Goal: Information Seeking & Learning: Learn about a topic

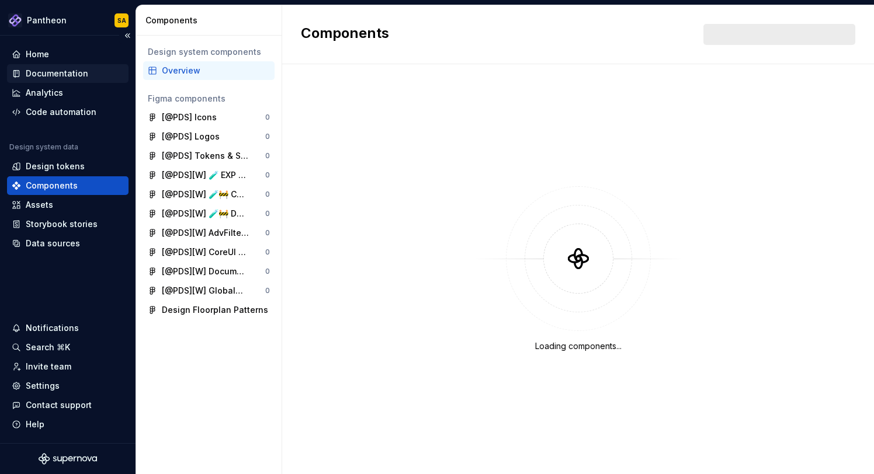
click at [98, 69] on div "Documentation" at bounding box center [68, 74] width 112 height 12
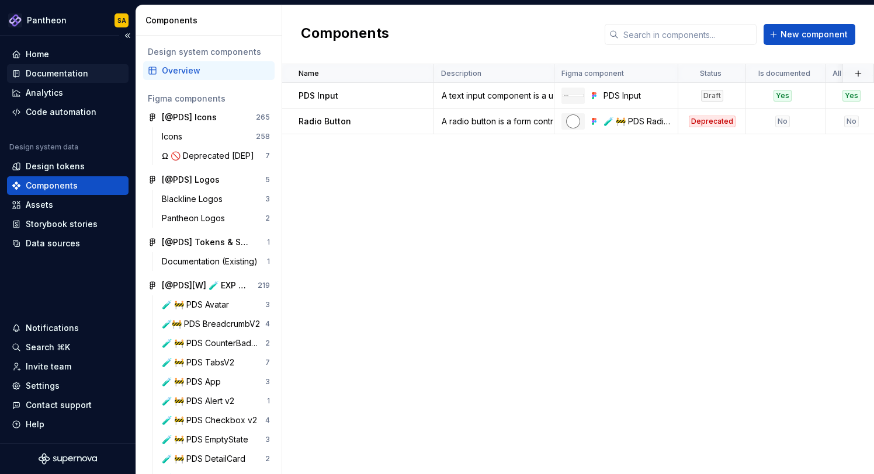
click at [78, 65] on div "Documentation" at bounding box center [67, 73] width 121 height 19
click at [58, 72] on div "Documentation" at bounding box center [57, 74] width 62 height 12
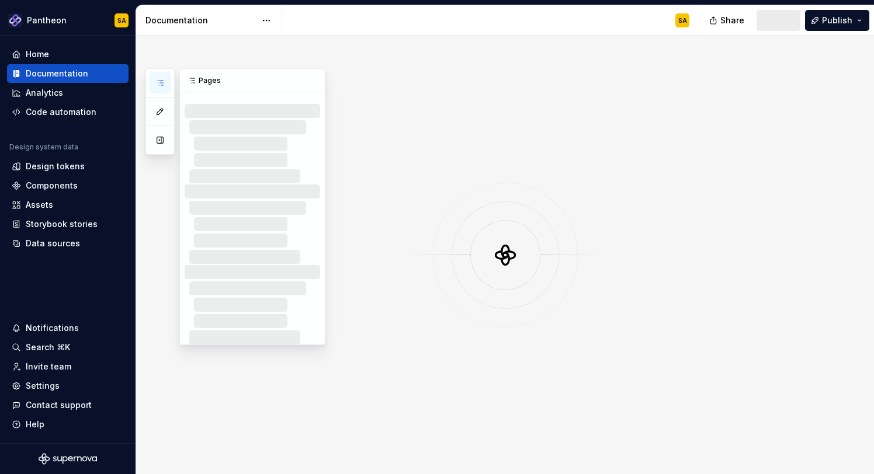
click at [159, 82] on icon "button" at bounding box center [159, 82] width 9 height 9
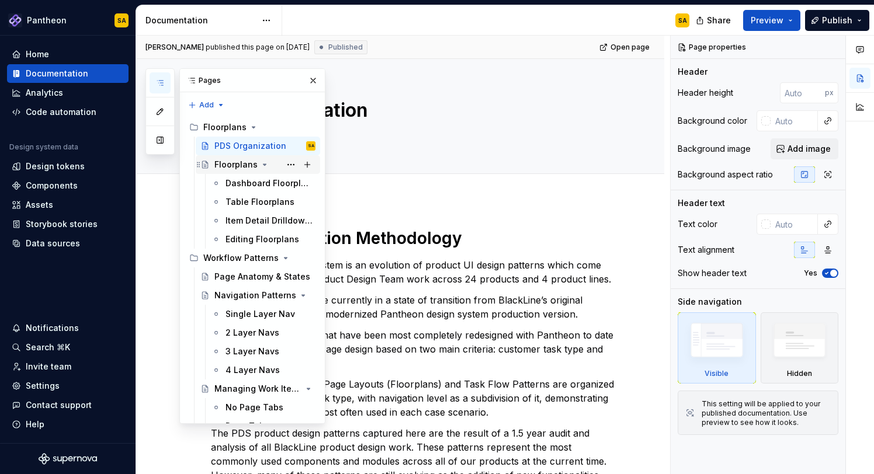
click at [260, 165] on icon "Page tree" at bounding box center [264, 164] width 9 height 9
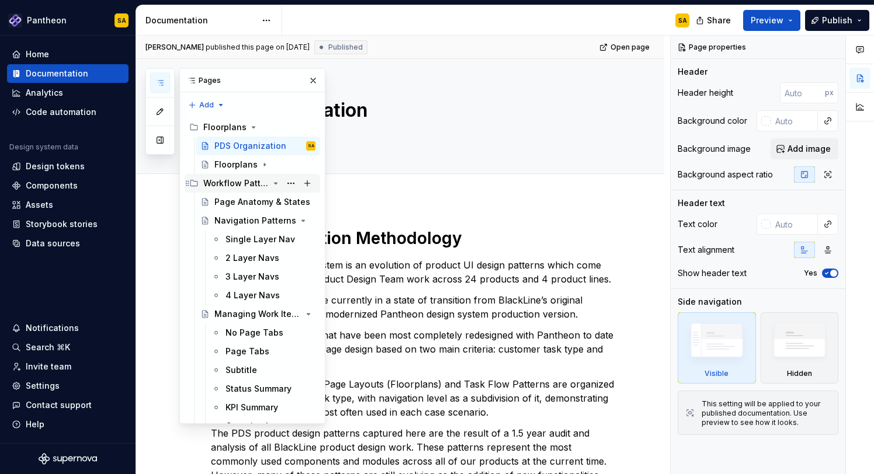
click at [272, 182] on icon "Page tree" at bounding box center [275, 183] width 9 height 9
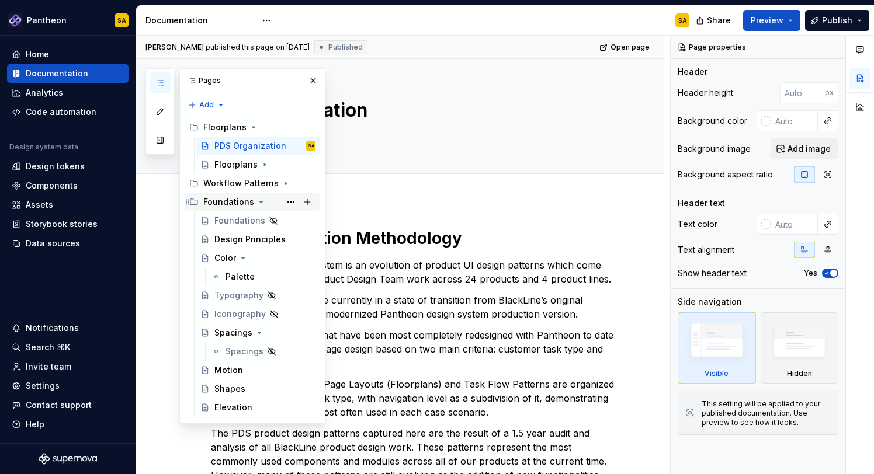
click at [258, 201] on icon "Page tree" at bounding box center [260, 201] width 9 height 9
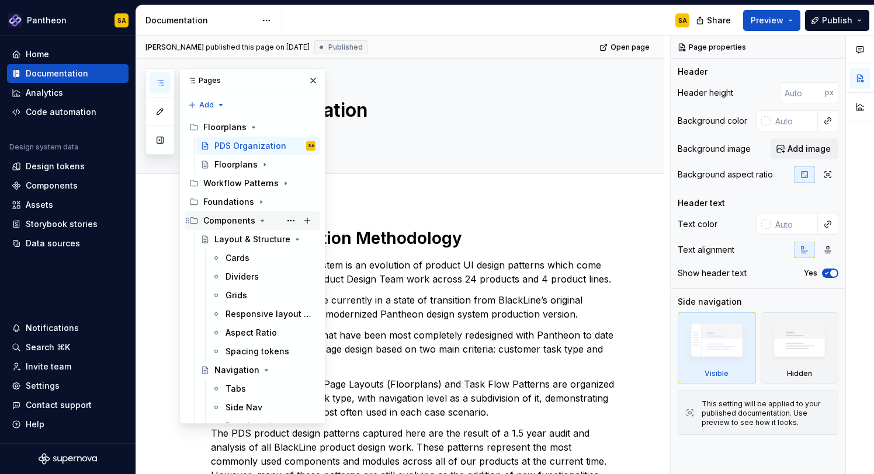
click at [252, 224] on div "Components" at bounding box center [229, 221] width 52 height 12
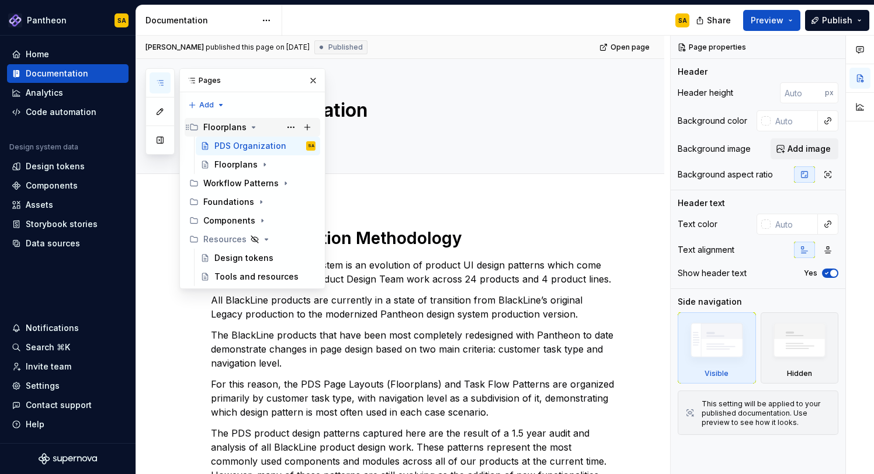
click at [251, 125] on icon "Page tree" at bounding box center [253, 127] width 9 height 9
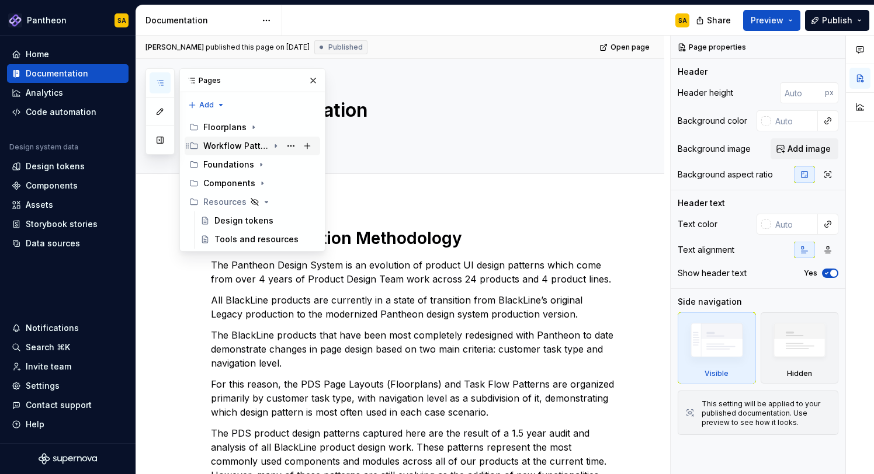
click at [260, 144] on div "Workflow Patterns" at bounding box center [235, 146] width 65 height 12
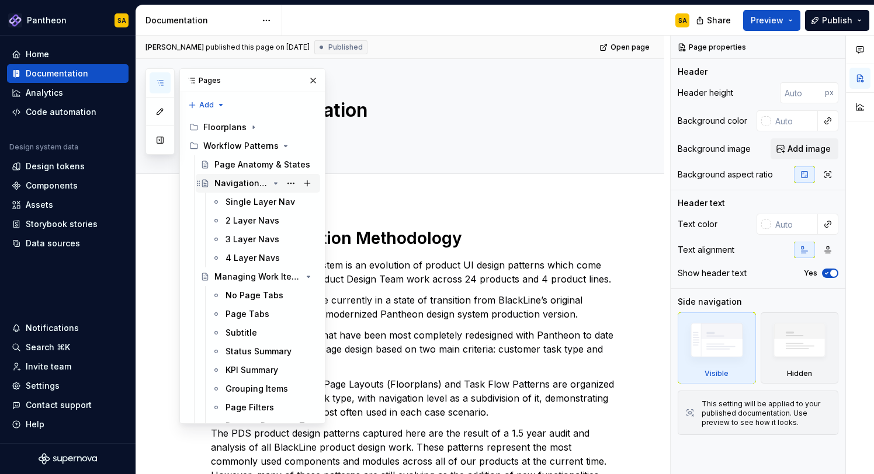
click at [277, 184] on icon "Page tree" at bounding box center [275, 183] width 9 height 9
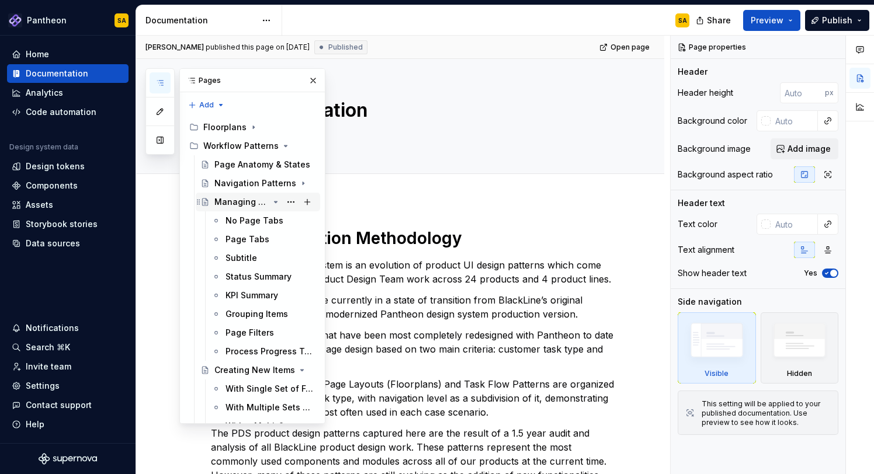
click at [277, 200] on icon "Page tree" at bounding box center [275, 201] width 9 height 9
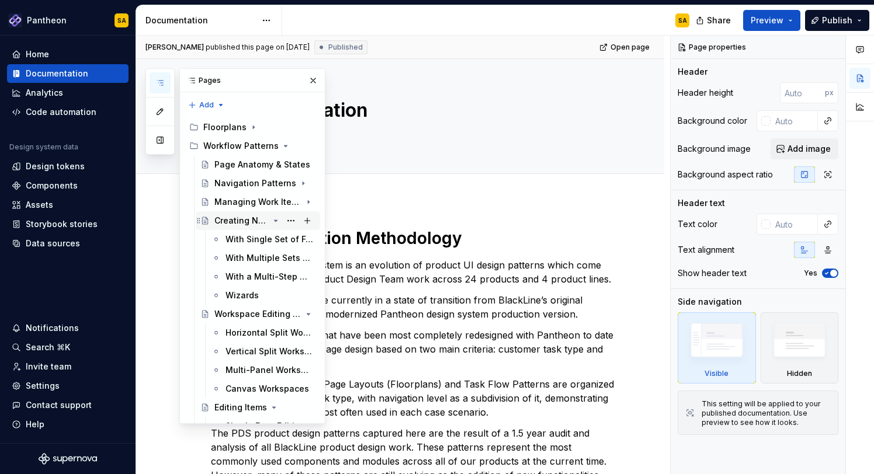
click at [276, 221] on icon "Page tree" at bounding box center [275, 220] width 3 height 1
click at [273, 241] on icon "Page tree" at bounding box center [275, 239] width 9 height 9
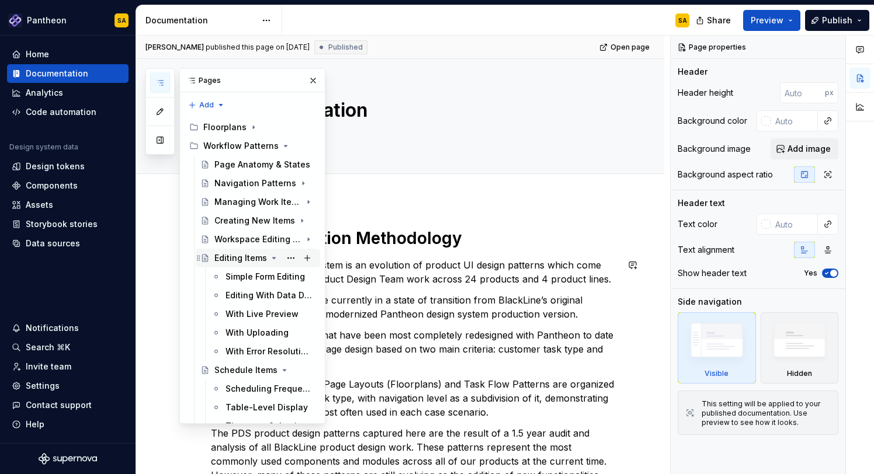
click at [271, 262] on icon "Page tree" at bounding box center [273, 257] width 9 height 9
click at [274, 277] on icon "Page tree" at bounding box center [275, 276] width 3 height 1
click at [276, 314] on icon "Page tree" at bounding box center [275, 314] width 3 height 1
click at [277, 333] on icon "Page tree" at bounding box center [275, 332] width 9 height 9
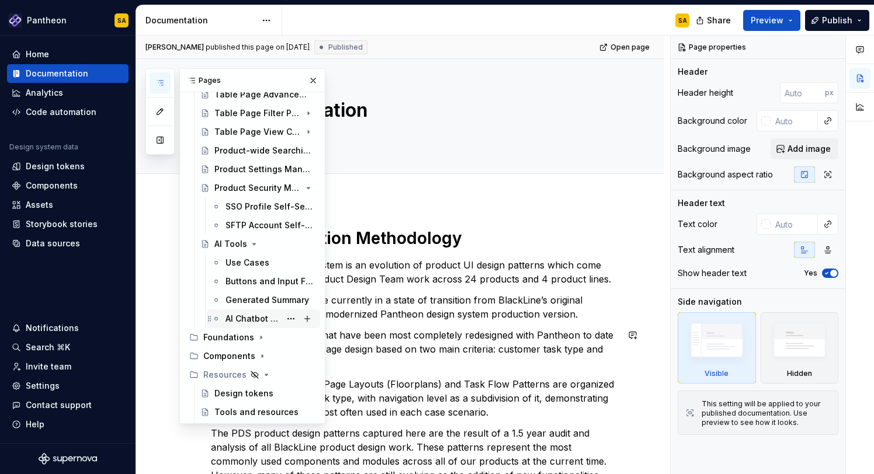
scroll to position [201, 0]
click at [238, 256] on div "Use Cases" at bounding box center [247, 262] width 44 height 12
click at [247, 265] on div "Use Cases" at bounding box center [247, 262] width 44 height 12
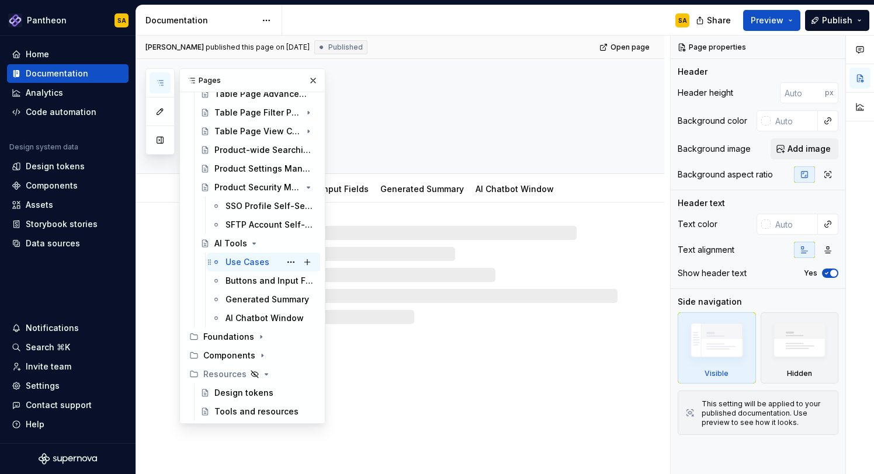
click at [247, 265] on div "Use Cases" at bounding box center [247, 262] width 44 height 12
click at [313, 81] on button "button" at bounding box center [313, 80] width 16 height 16
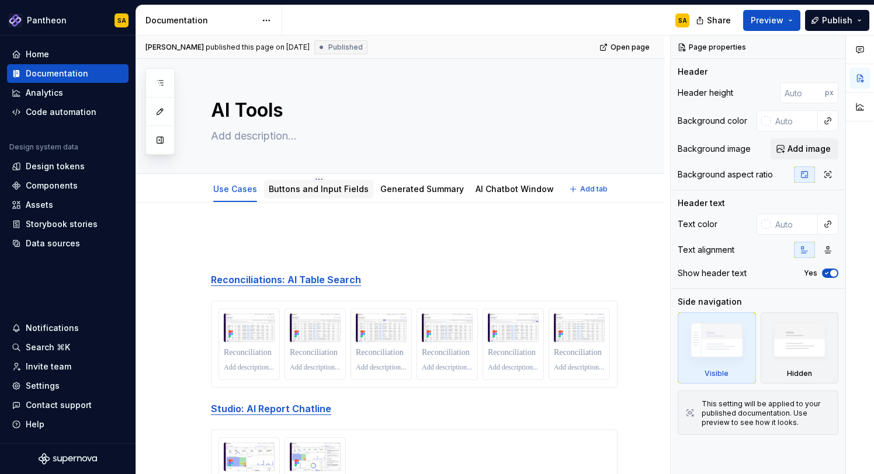
click at [305, 196] on div "Buttons and Input Fields" at bounding box center [319, 189] width 100 height 14
click at [338, 190] on link "Buttons and Input Fields" at bounding box center [319, 189] width 100 height 10
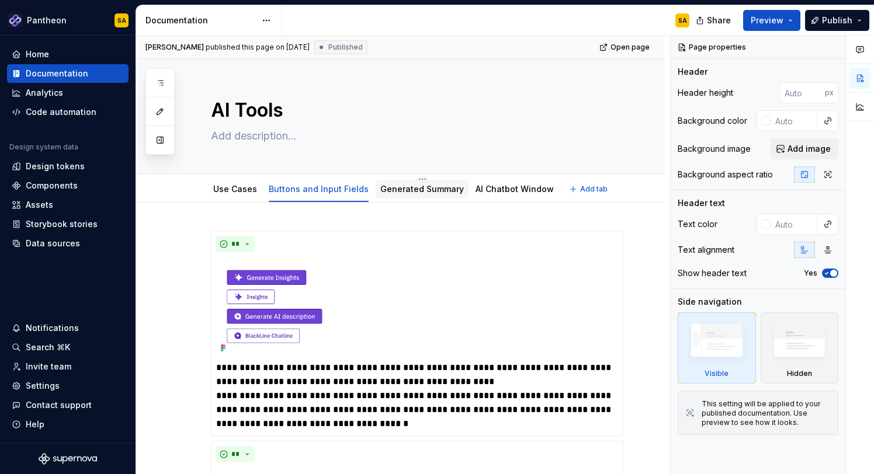
click at [395, 196] on div "Generated Summary" at bounding box center [422, 189] width 84 height 14
click at [442, 187] on link "Generated Summary" at bounding box center [422, 189] width 84 height 10
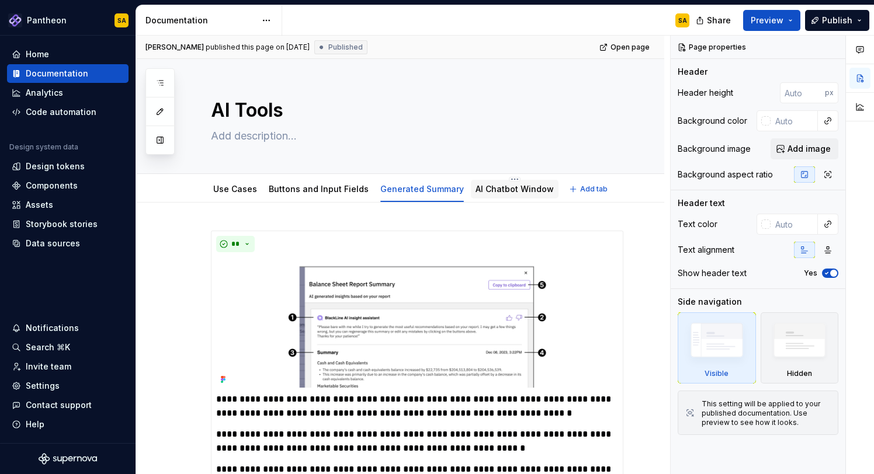
click at [493, 192] on link "AI Chatbot Window" at bounding box center [514, 189] width 78 height 10
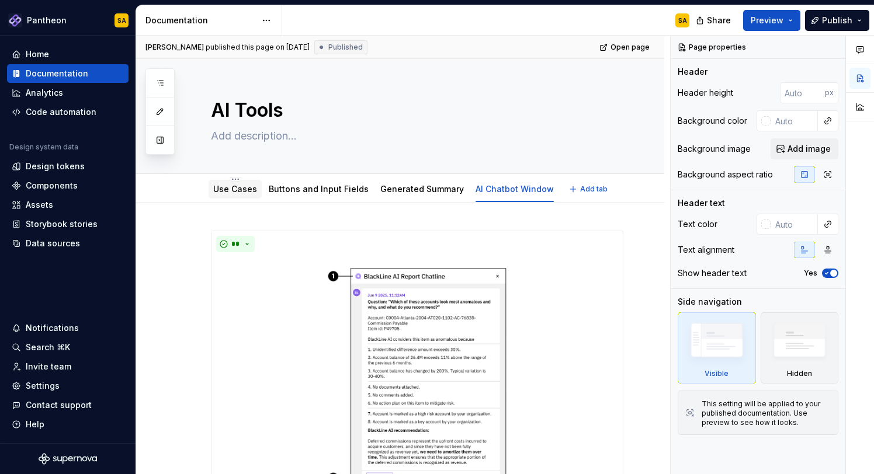
click at [234, 189] on link "Use Cases" at bounding box center [235, 189] width 44 height 10
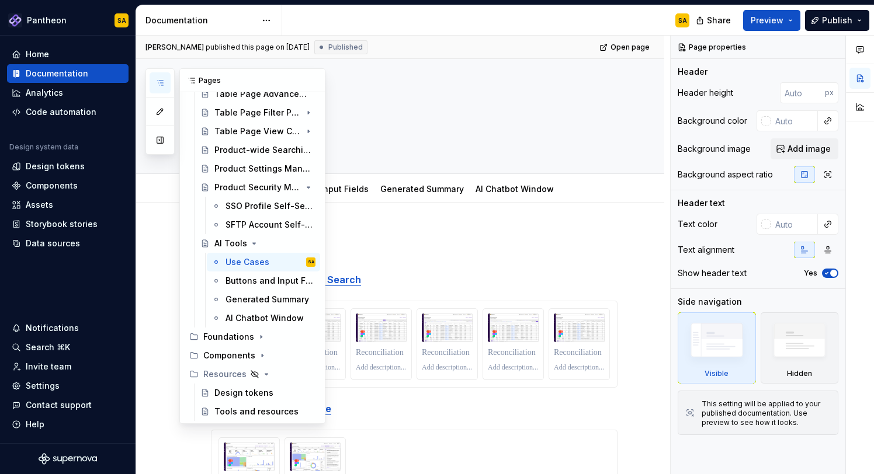
click at [158, 78] on icon "button" at bounding box center [159, 82] width 9 height 9
click at [431, 244] on p at bounding box center [414, 238] width 406 height 14
click at [314, 79] on button "button" at bounding box center [313, 80] width 16 height 16
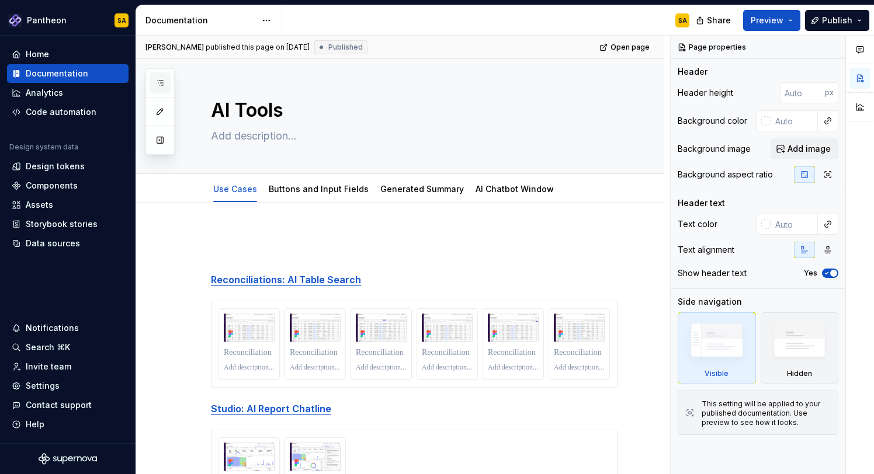
click at [162, 78] on icon "button" at bounding box center [159, 82] width 9 height 9
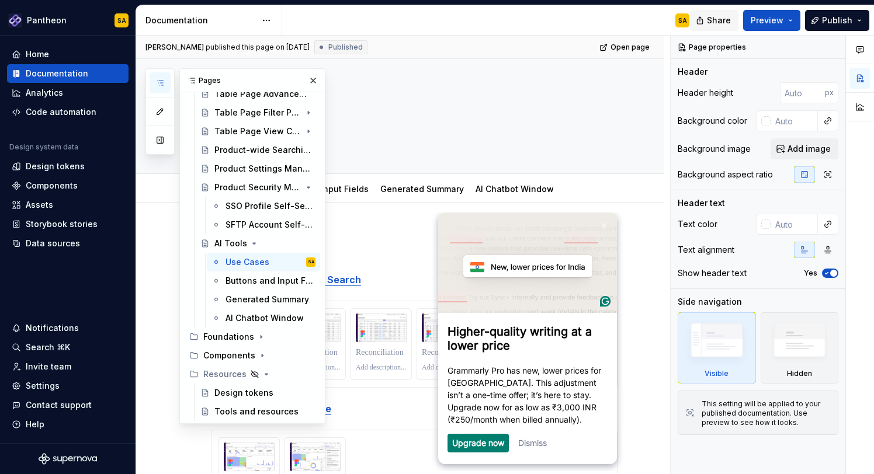
click at [715, 17] on span "Share" at bounding box center [719, 21] width 24 height 12
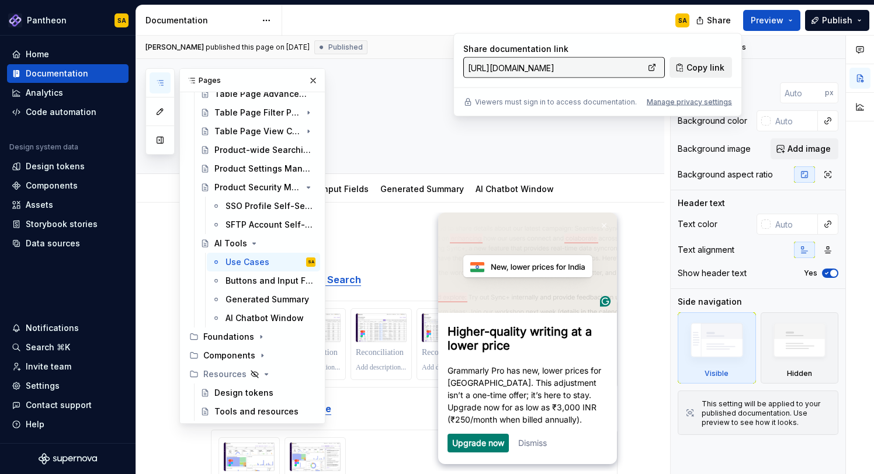
click at [703, 68] on span "Copy link" at bounding box center [705, 68] width 38 height 12
click at [312, 78] on button "button" at bounding box center [313, 80] width 16 height 16
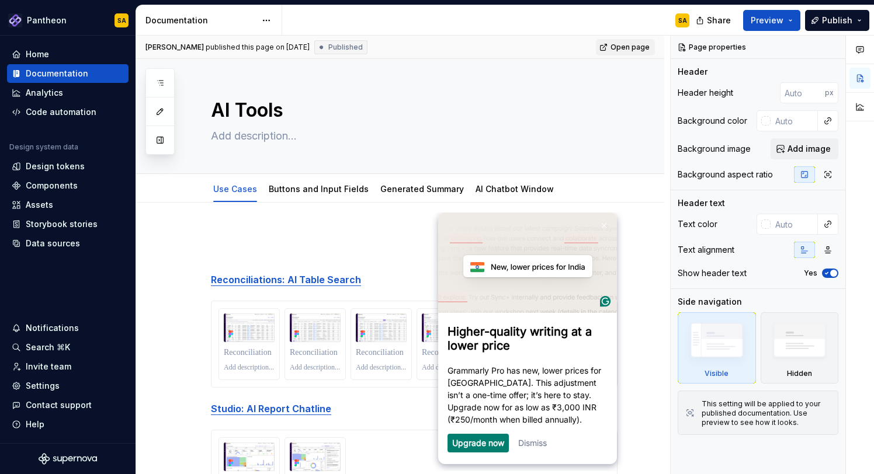
click at [637, 48] on span "Open page" at bounding box center [629, 47] width 39 height 9
click at [531, 448] on link "Dismiss" at bounding box center [532, 443] width 29 height 10
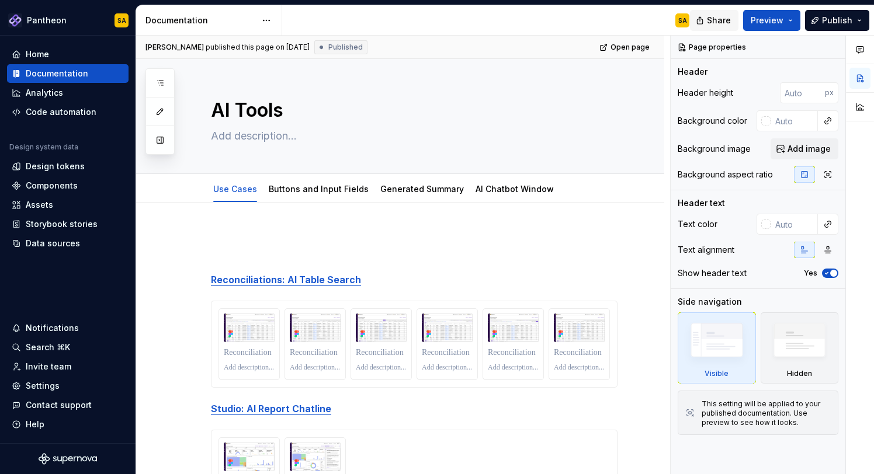
click at [719, 16] on span "Share" at bounding box center [719, 21] width 24 height 12
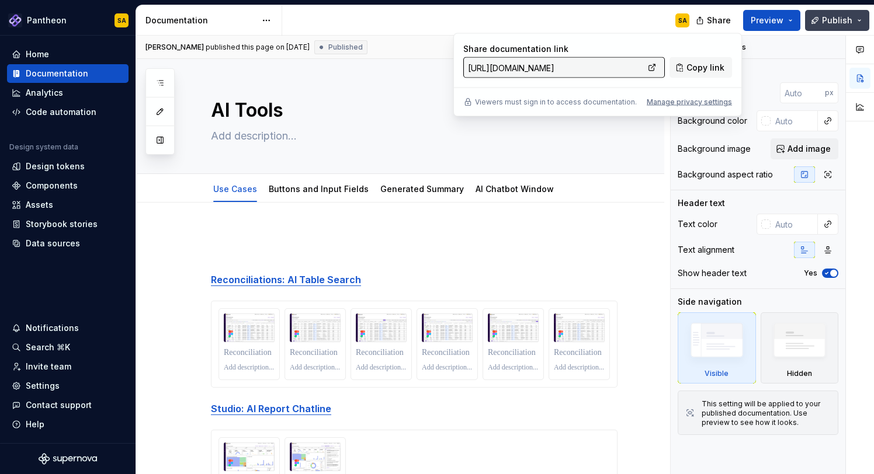
click at [848, 21] on span "Publish" at bounding box center [837, 21] width 30 height 12
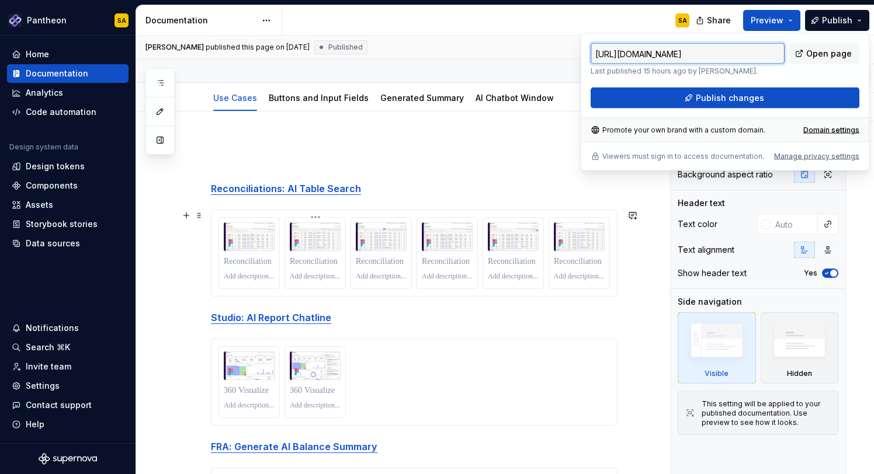
scroll to position [95, 0]
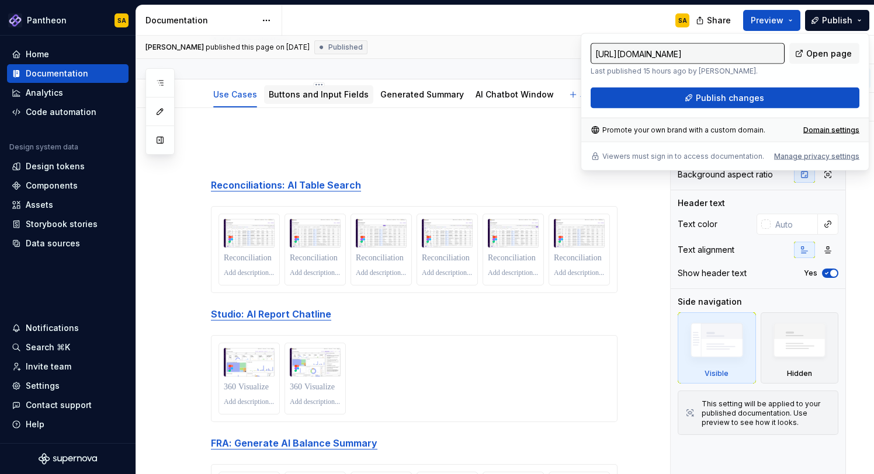
click at [321, 95] on link "Buttons and Input Fields" at bounding box center [319, 94] width 100 height 10
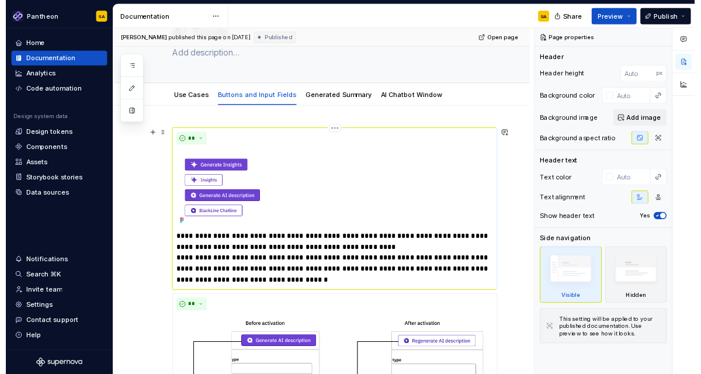
scroll to position [61, 0]
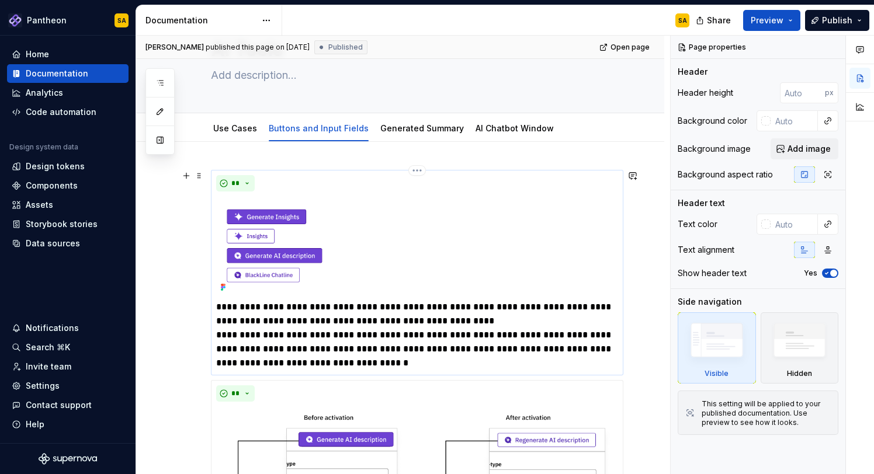
click at [223, 283] on icon at bounding box center [222, 287] width 9 height 9
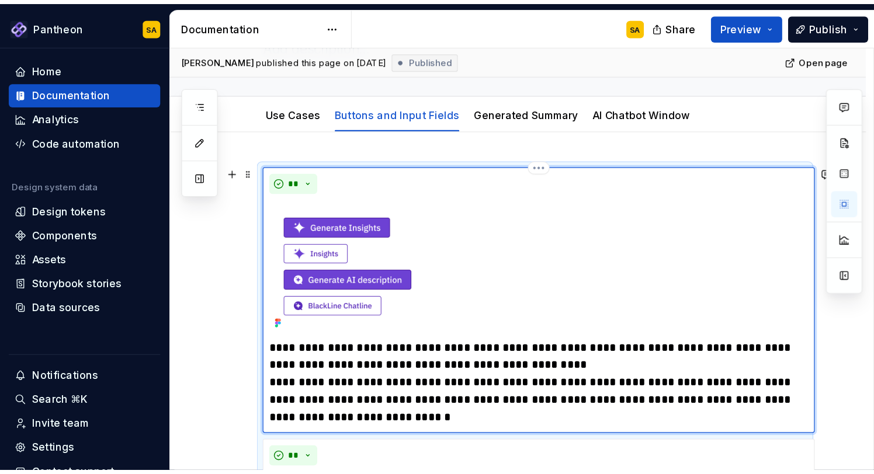
scroll to position [100, 0]
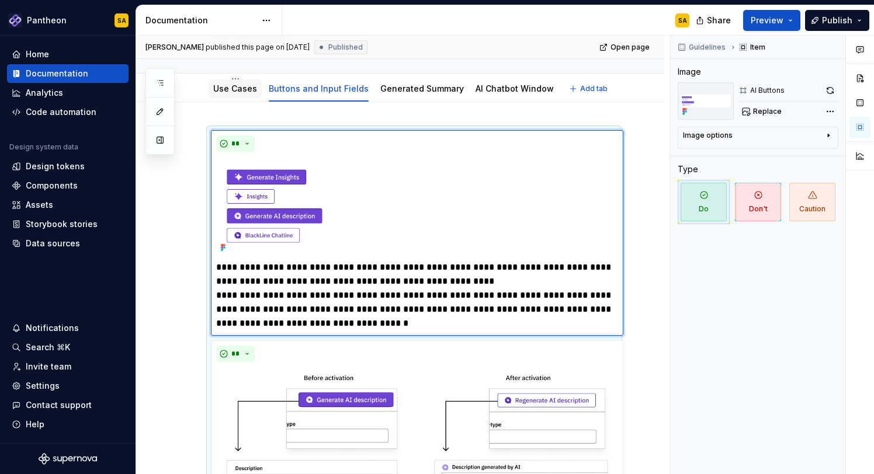
click at [241, 86] on link "Use Cases" at bounding box center [235, 89] width 44 height 10
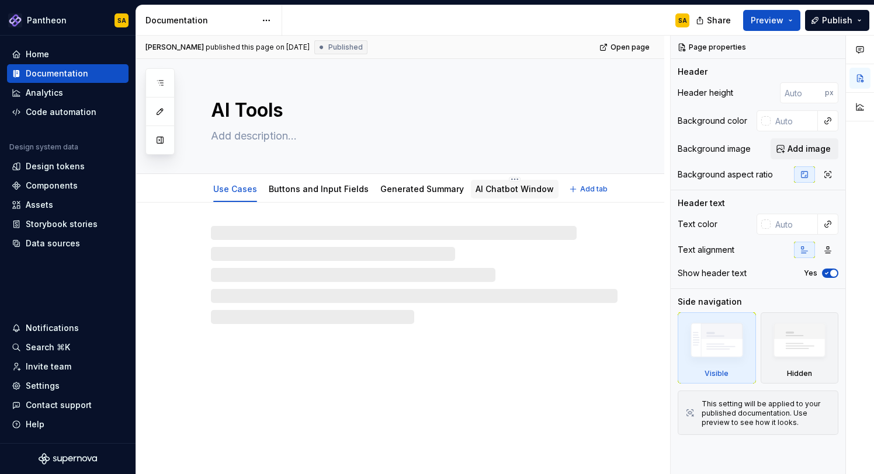
click at [518, 190] on link "AI Chatbot Window" at bounding box center [514, 189] width 78 height 10
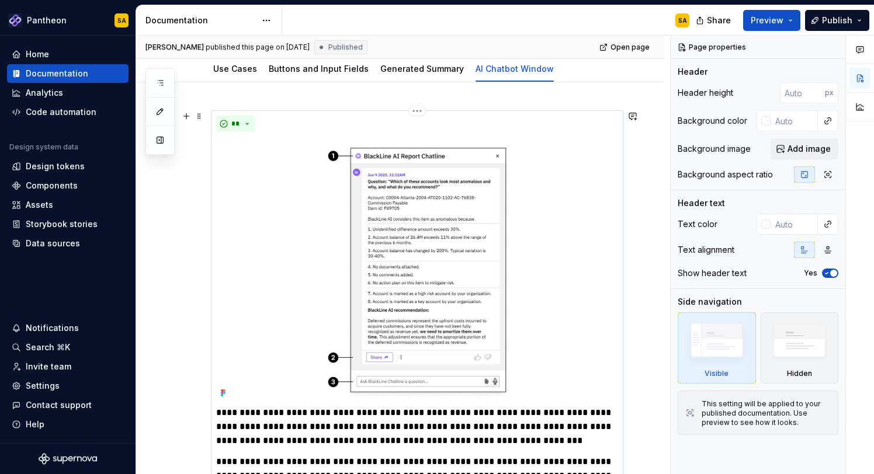
scroll to position [121, 0]
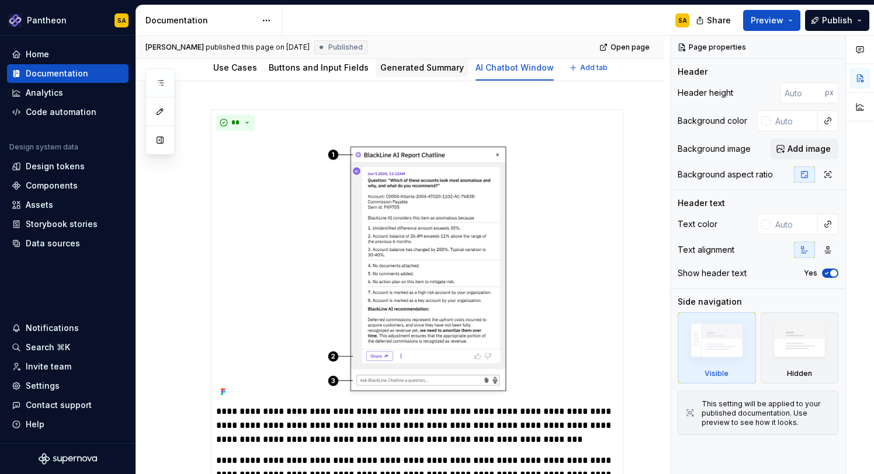
click at [408, 68] on link "Generated Summary" at bounding box center [422, 67] width 84 height 10
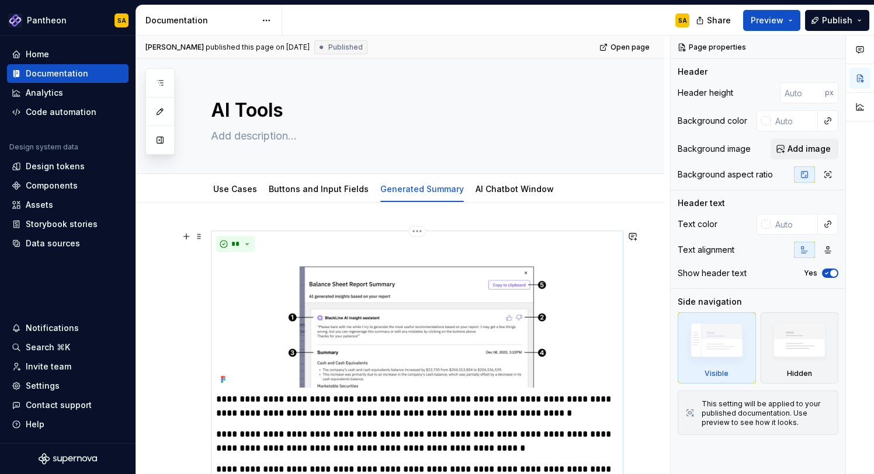
scroll to position [14, 0]
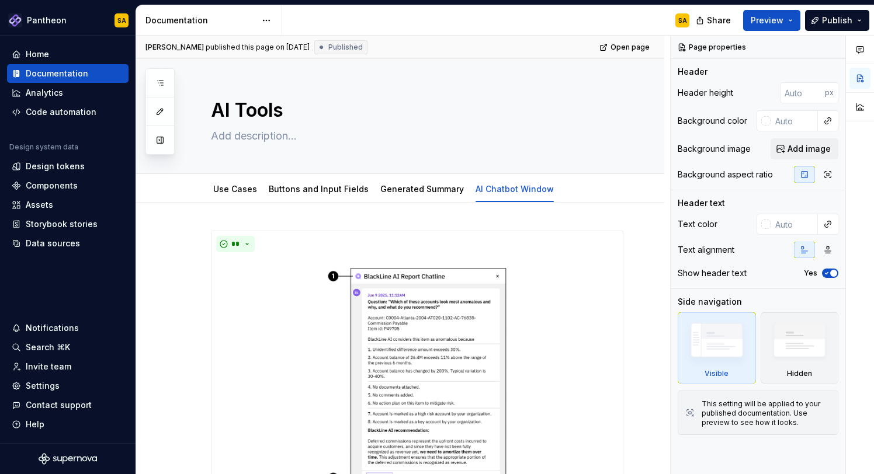
type textarea "*"
